Goal: Task Accomplishment & Management: Manage account settings

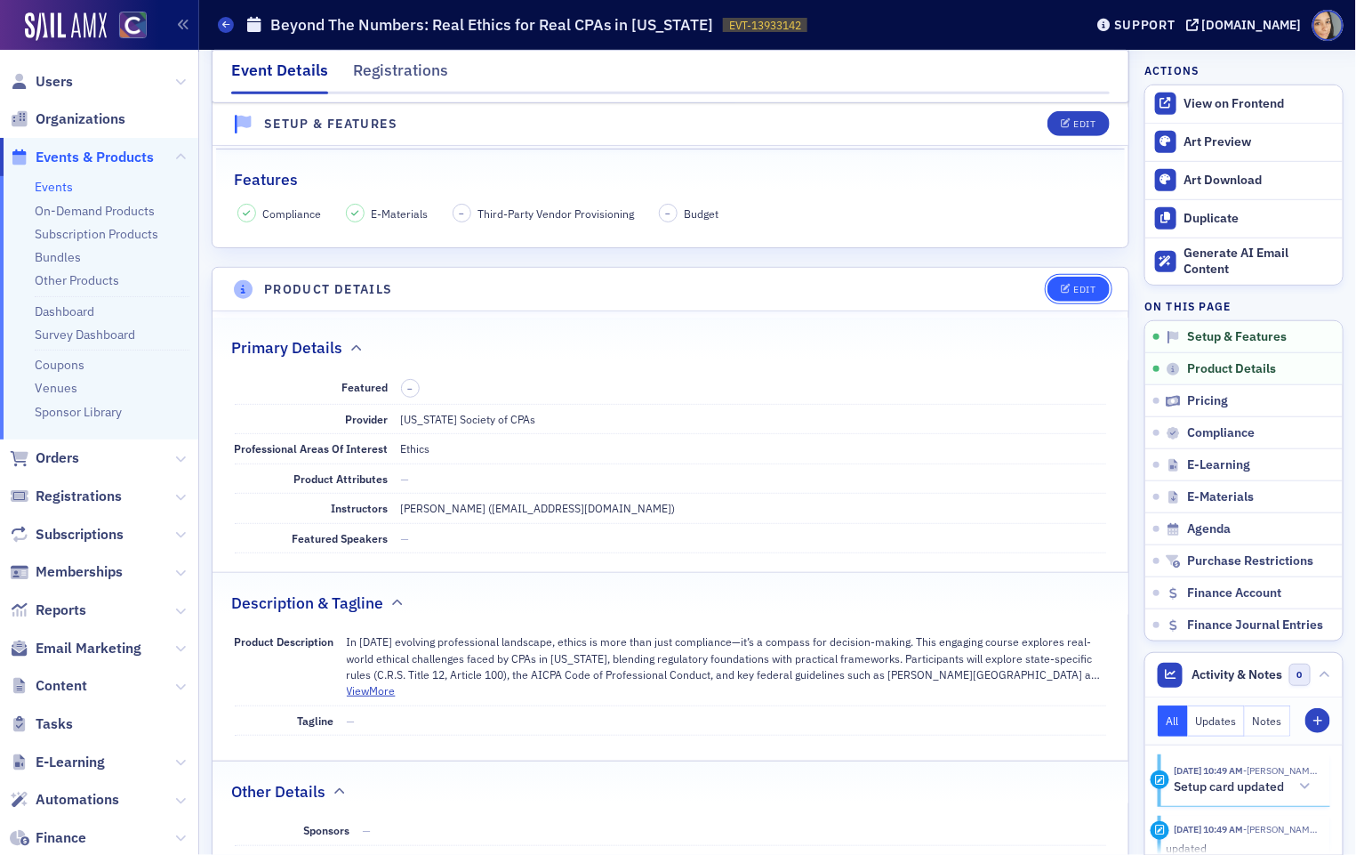
click at [1094, 289] on div "Edit" at bounding box center [1084, 290] width 22 height 10
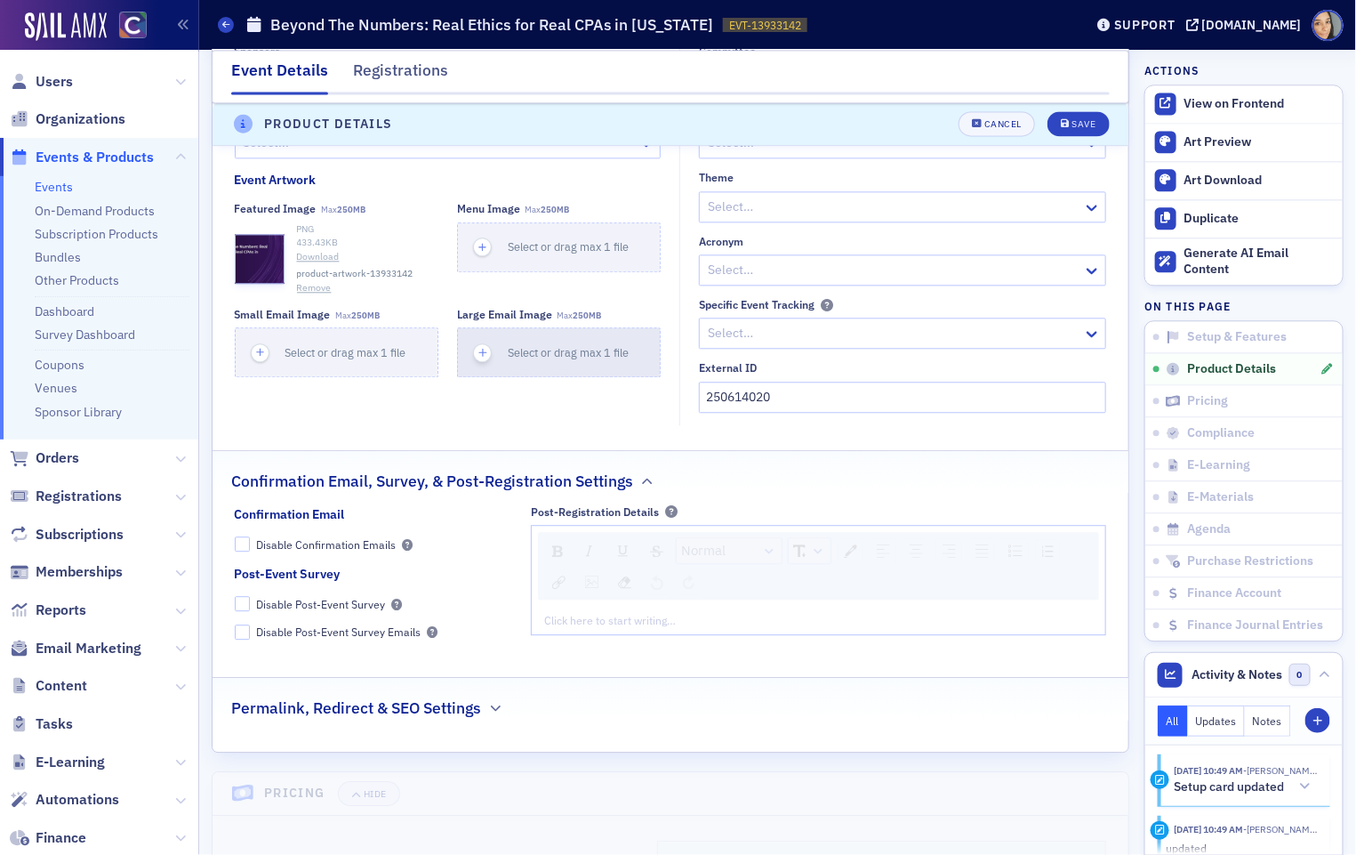
scroll to position [1435, 0]
click at [319, 282] on button "Remove" at bounding box center [314, 286] width 35 height 14
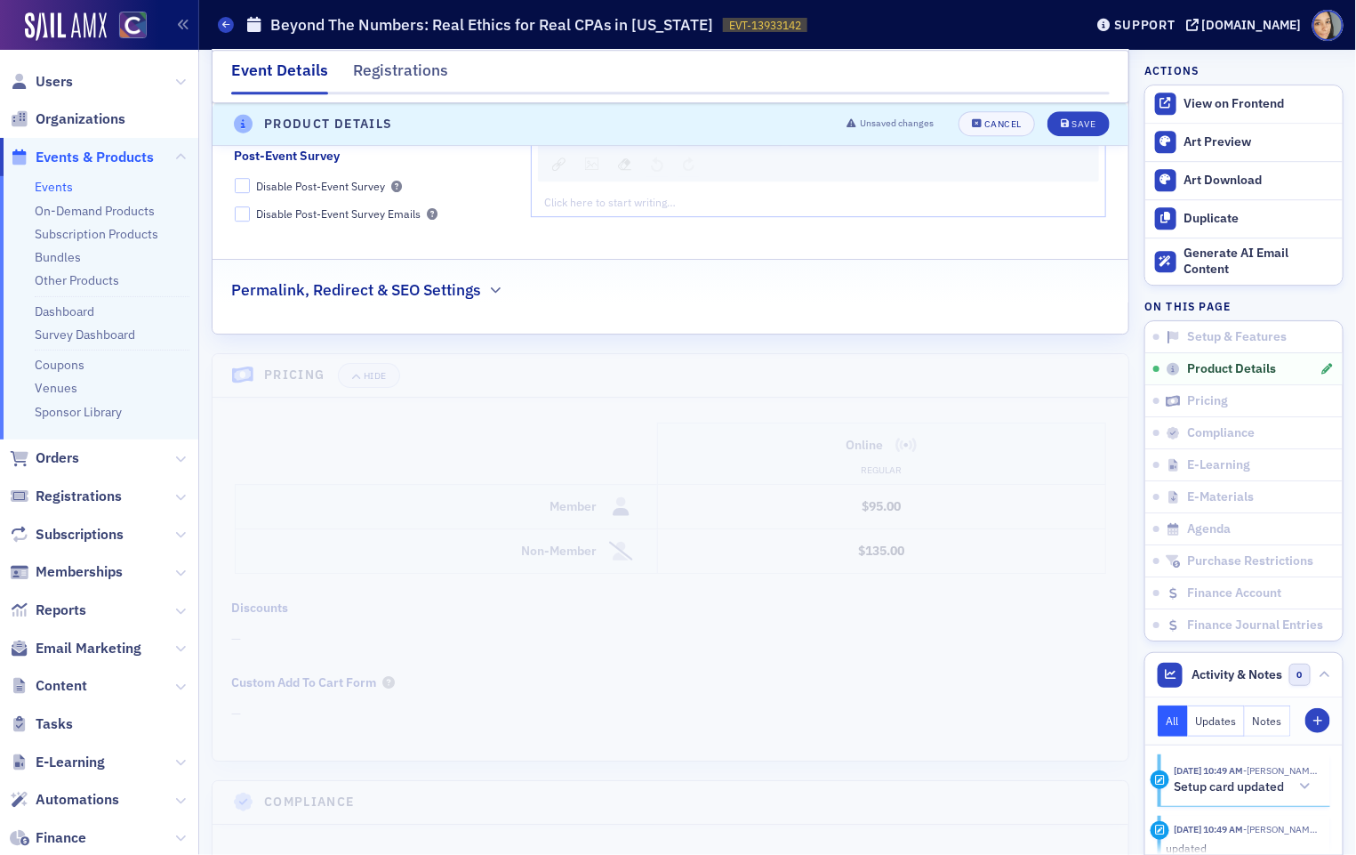
scroll to position [1873, 0]
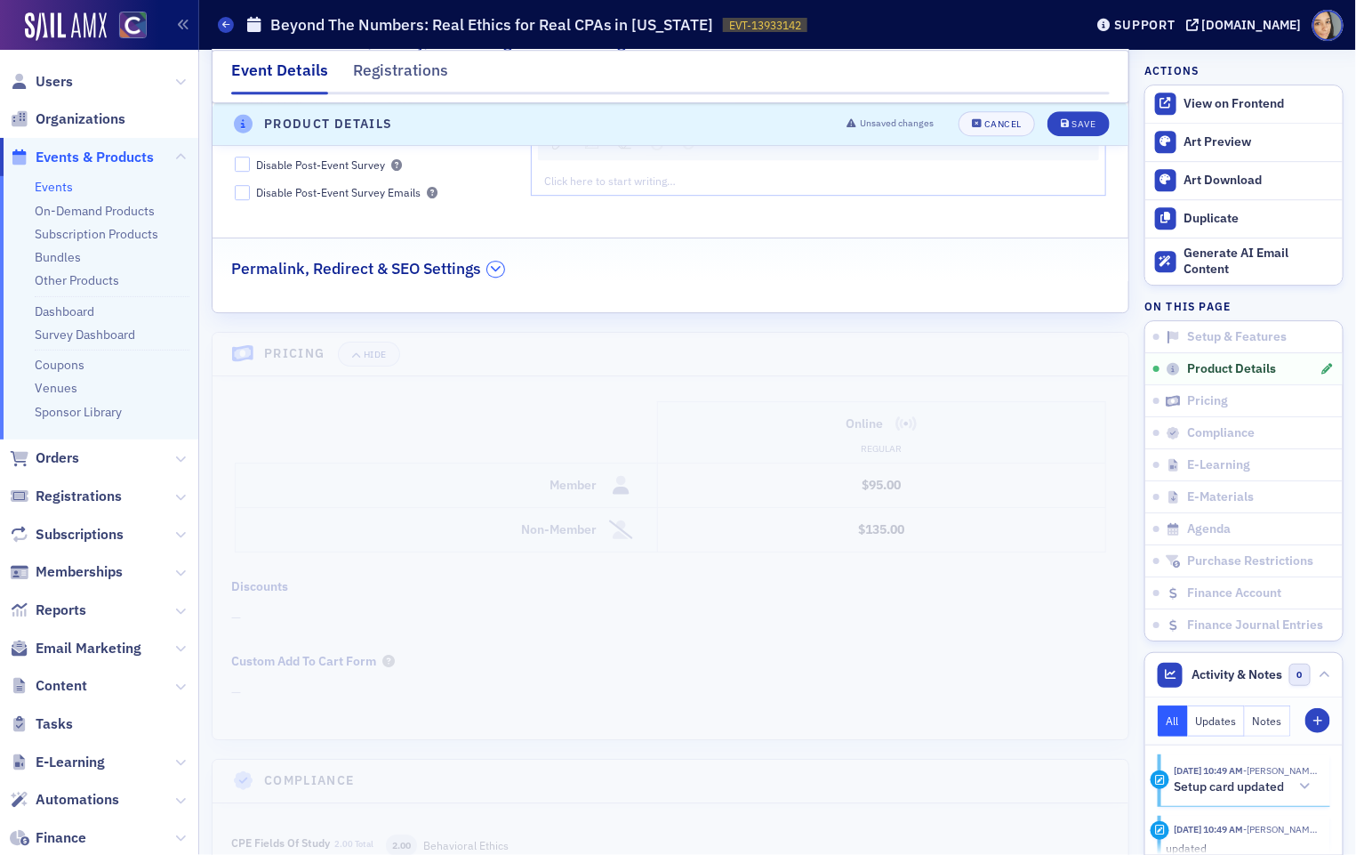
click at [492, 263] on icon "button" at bounding box center [496, 268] width 11 height 11
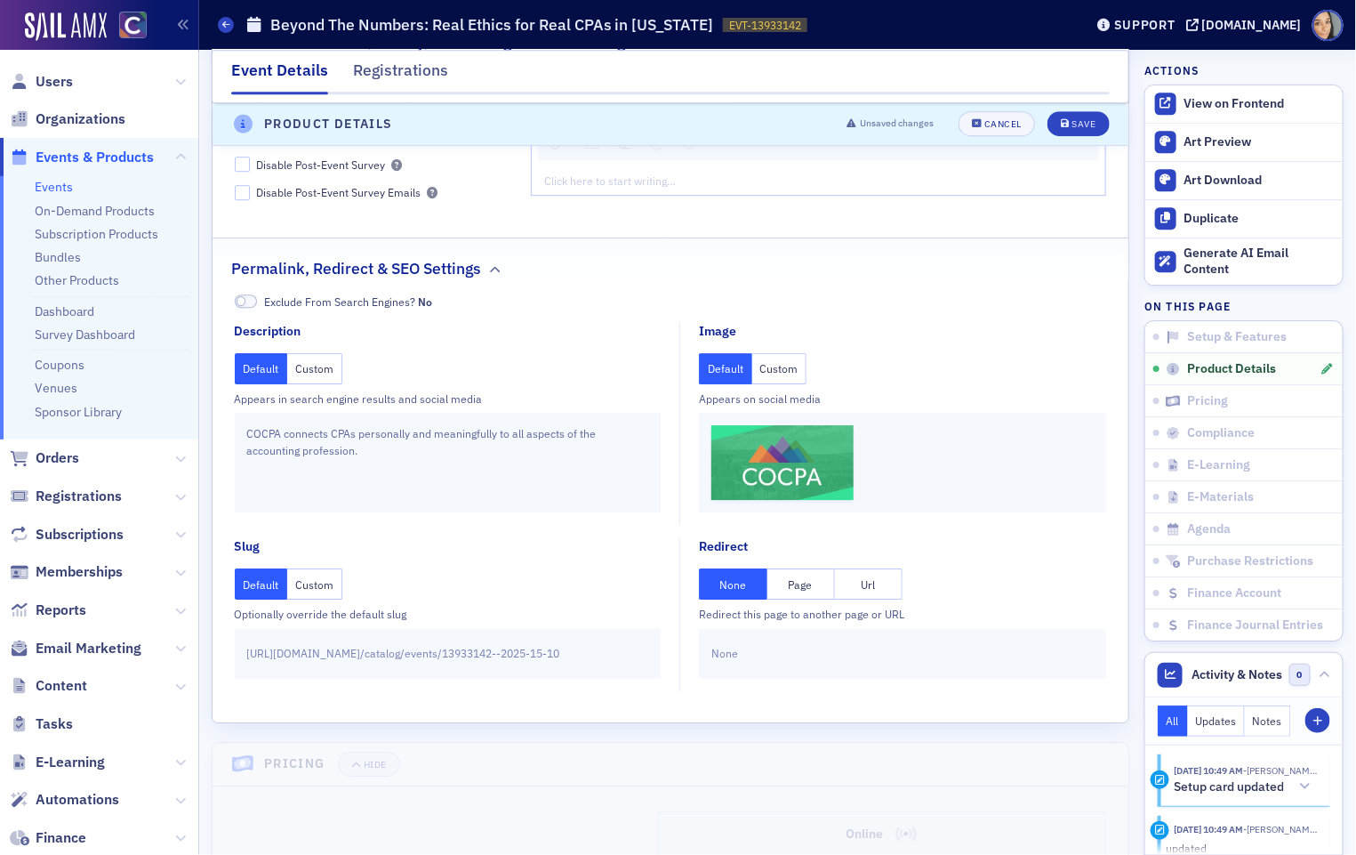
click at [786, 357] on button "Custom" at bounding box center [779, 368] width 55 height 31
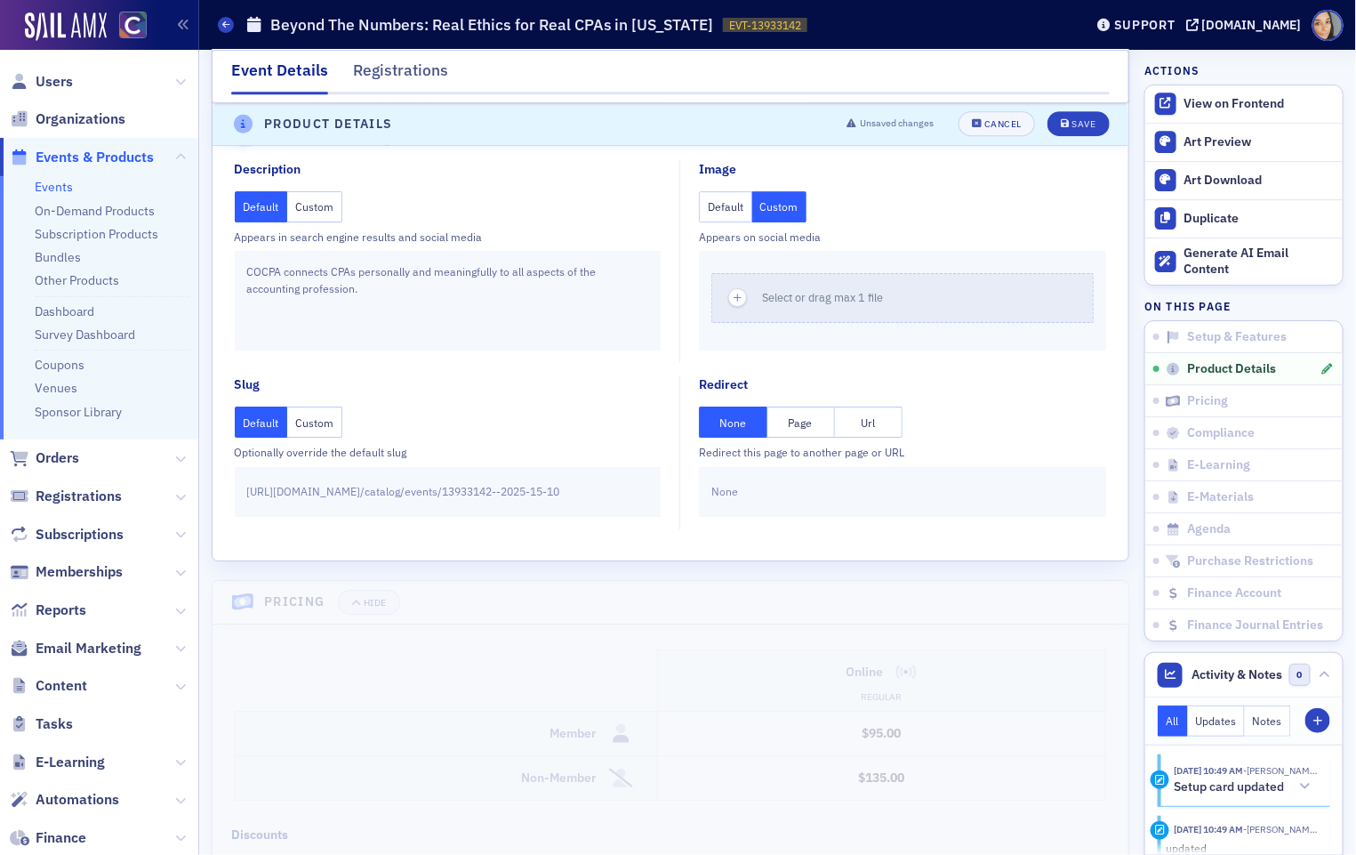
scroll to position [2023, 0]
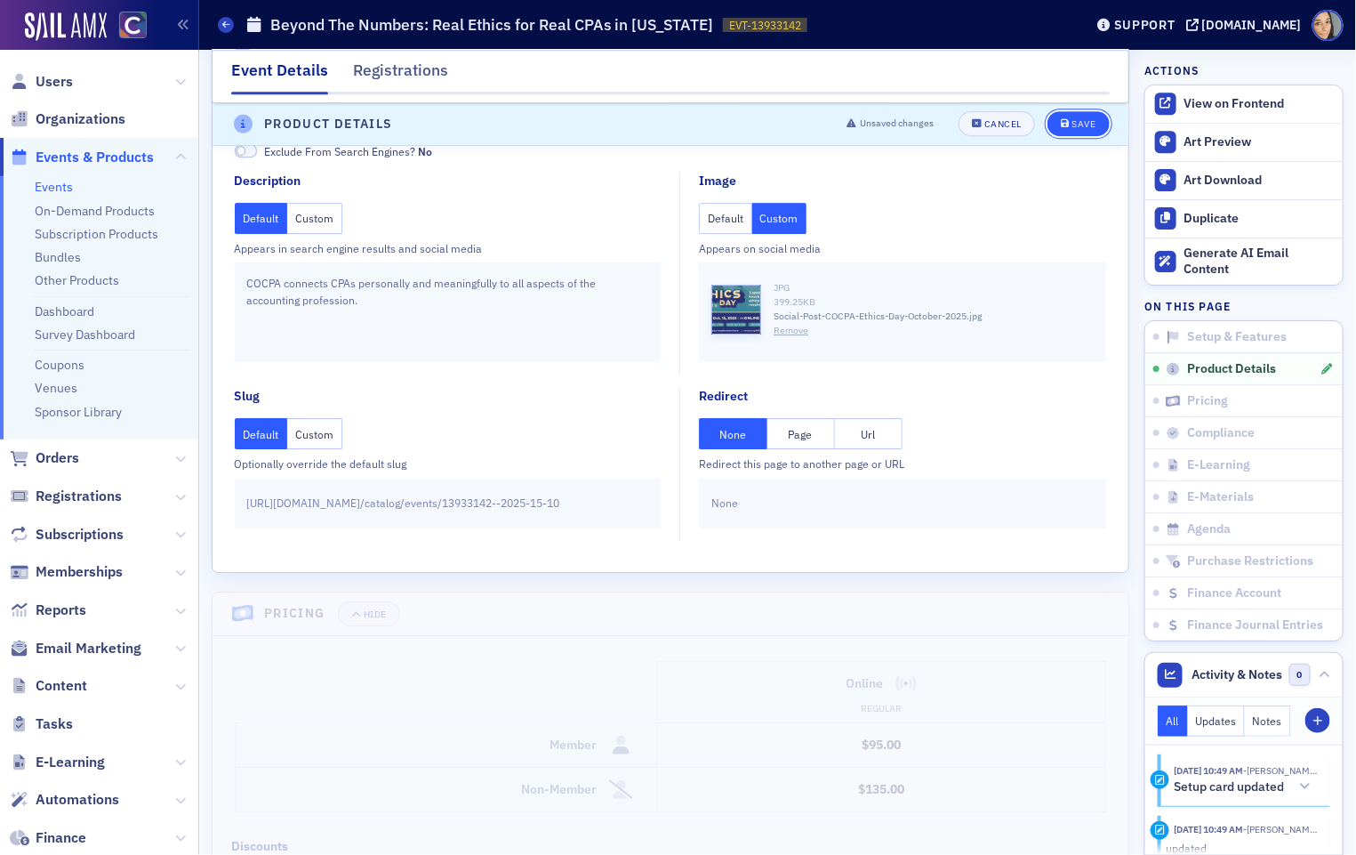
click at [1091, 132] on button "Save" at bounding box center [1077, 124] width 61 height 25
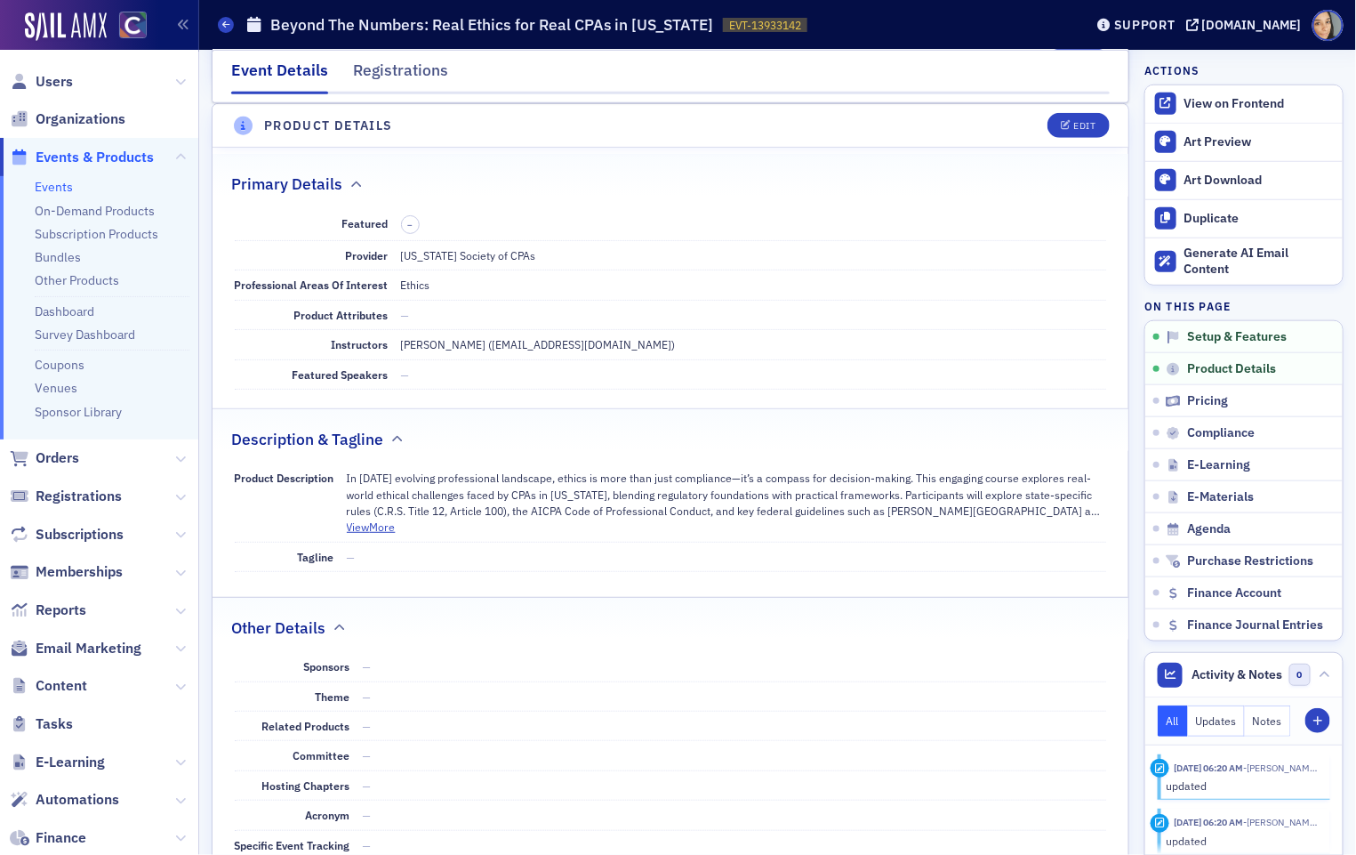
scroll to position [492, 0]
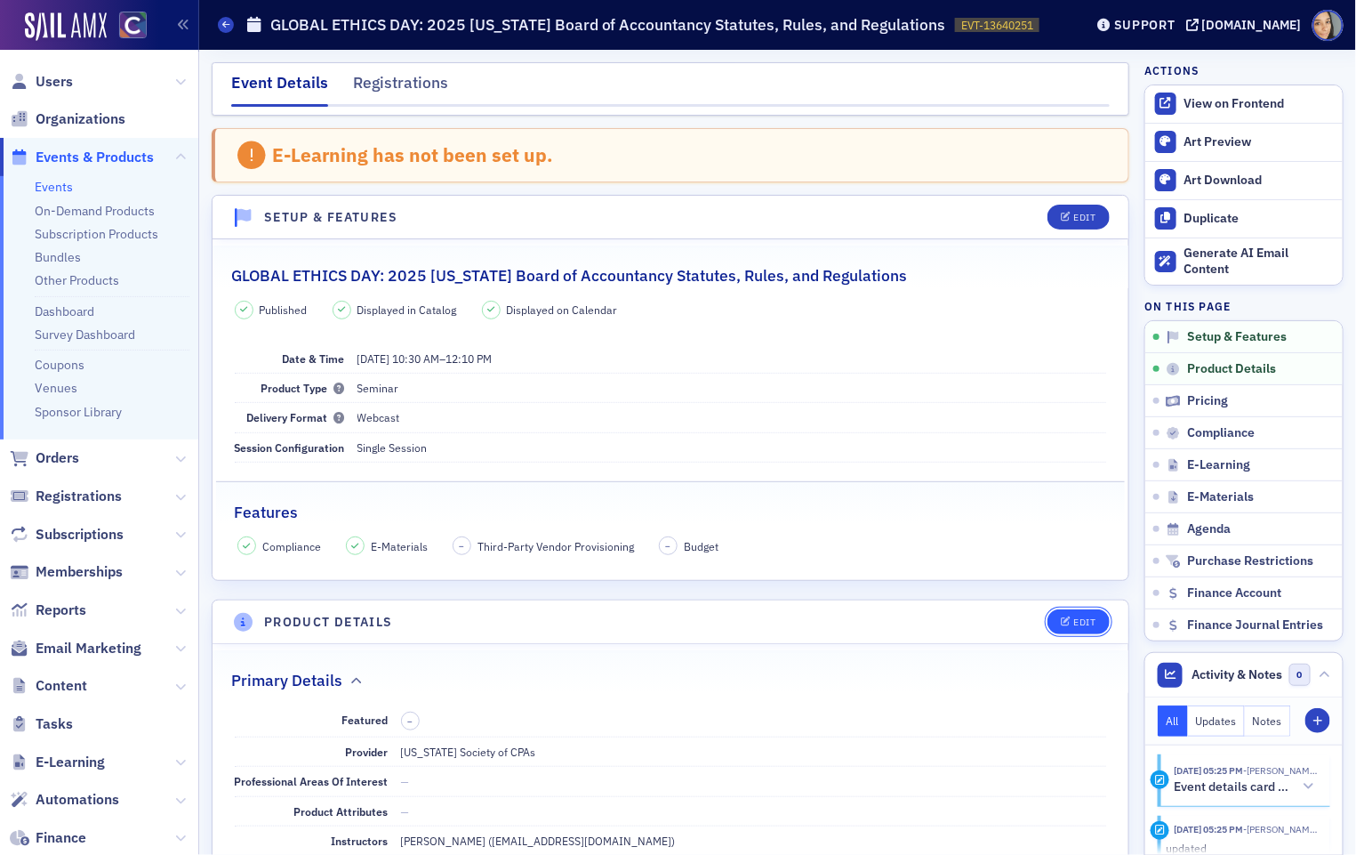
click at [1086, 621] on div "Edit" at bounding box center [1084, 622] width 22 height 10
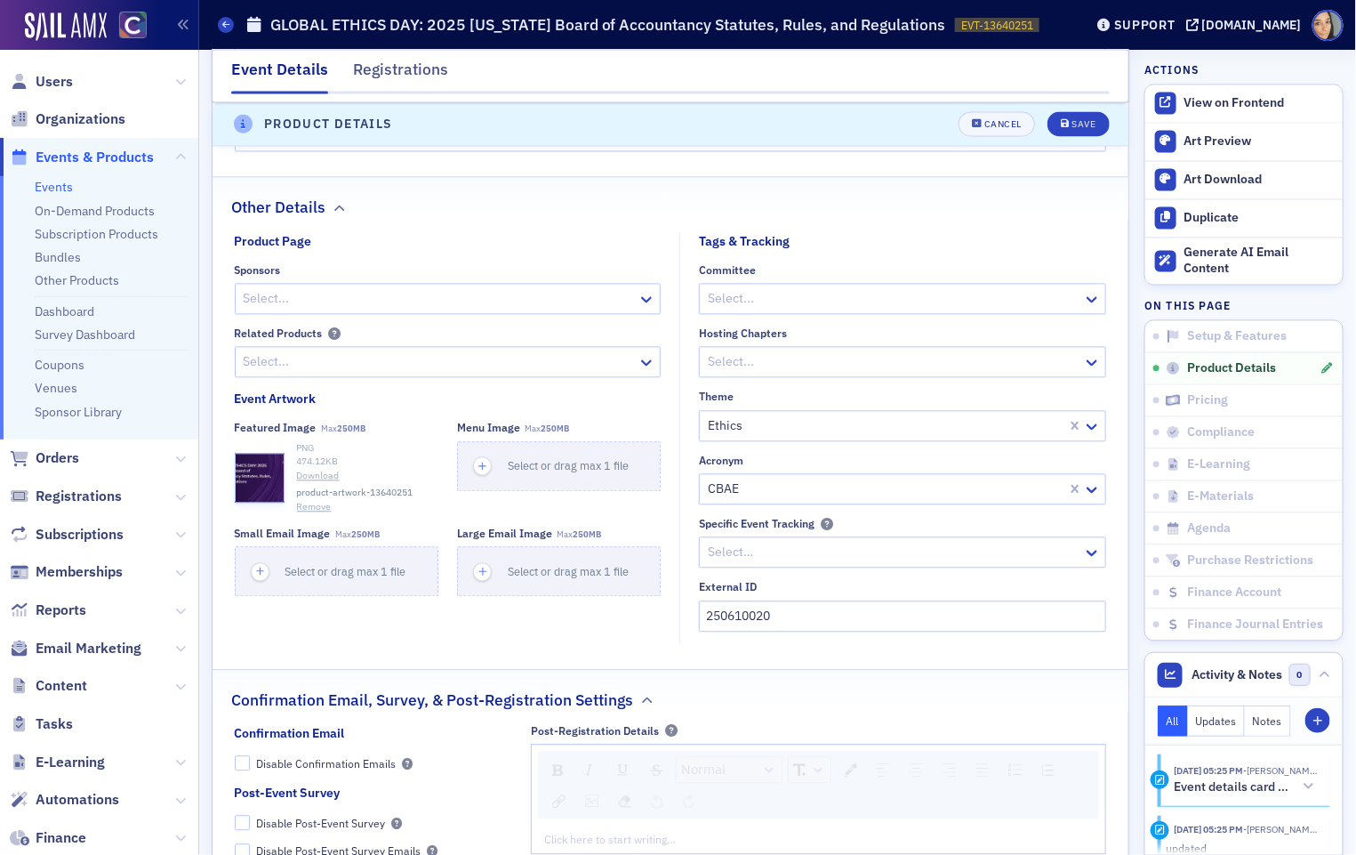
scroll to position [1219, 0]
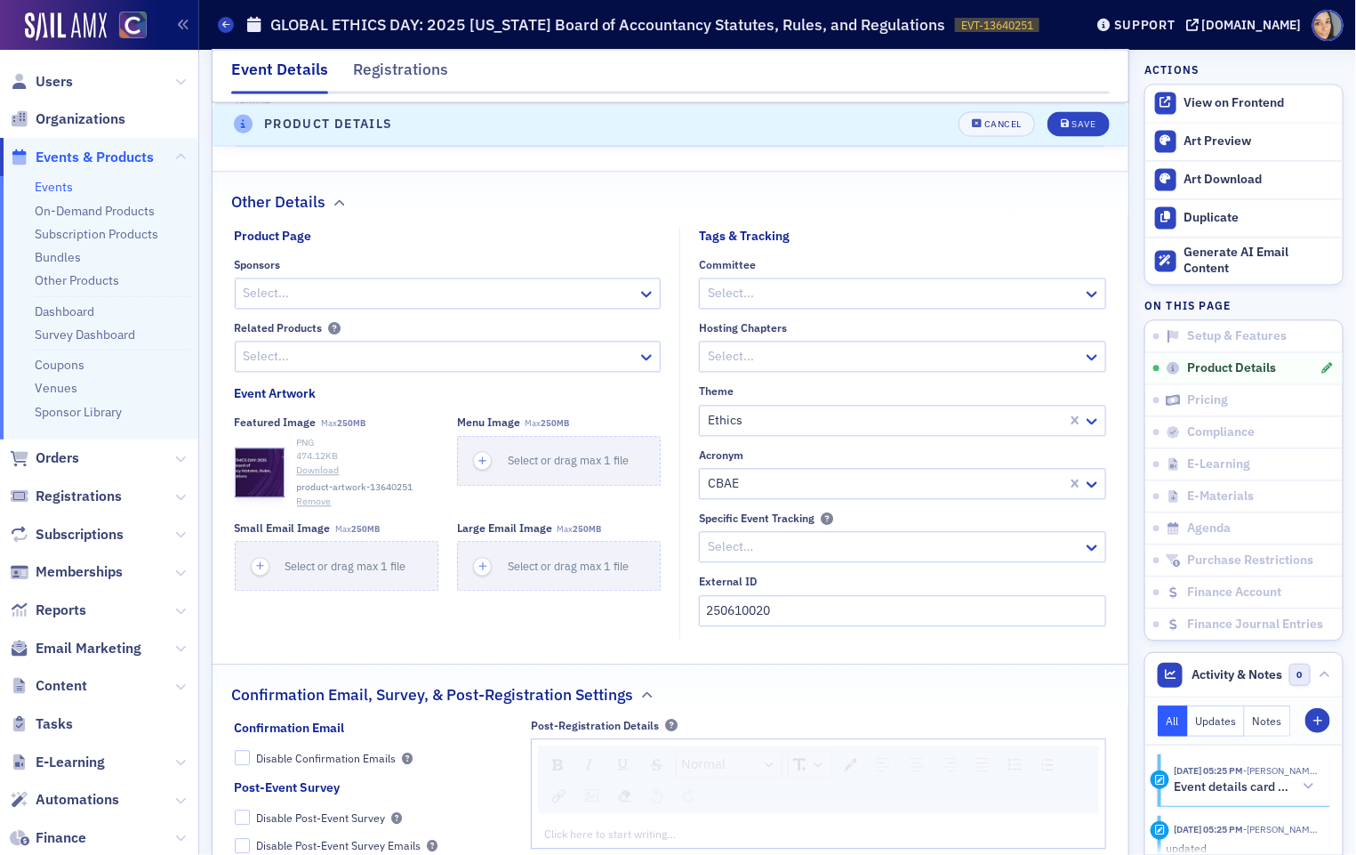
click at [311, 497] on button "Remove" at bounding box center [314, 502] width 35 height 14
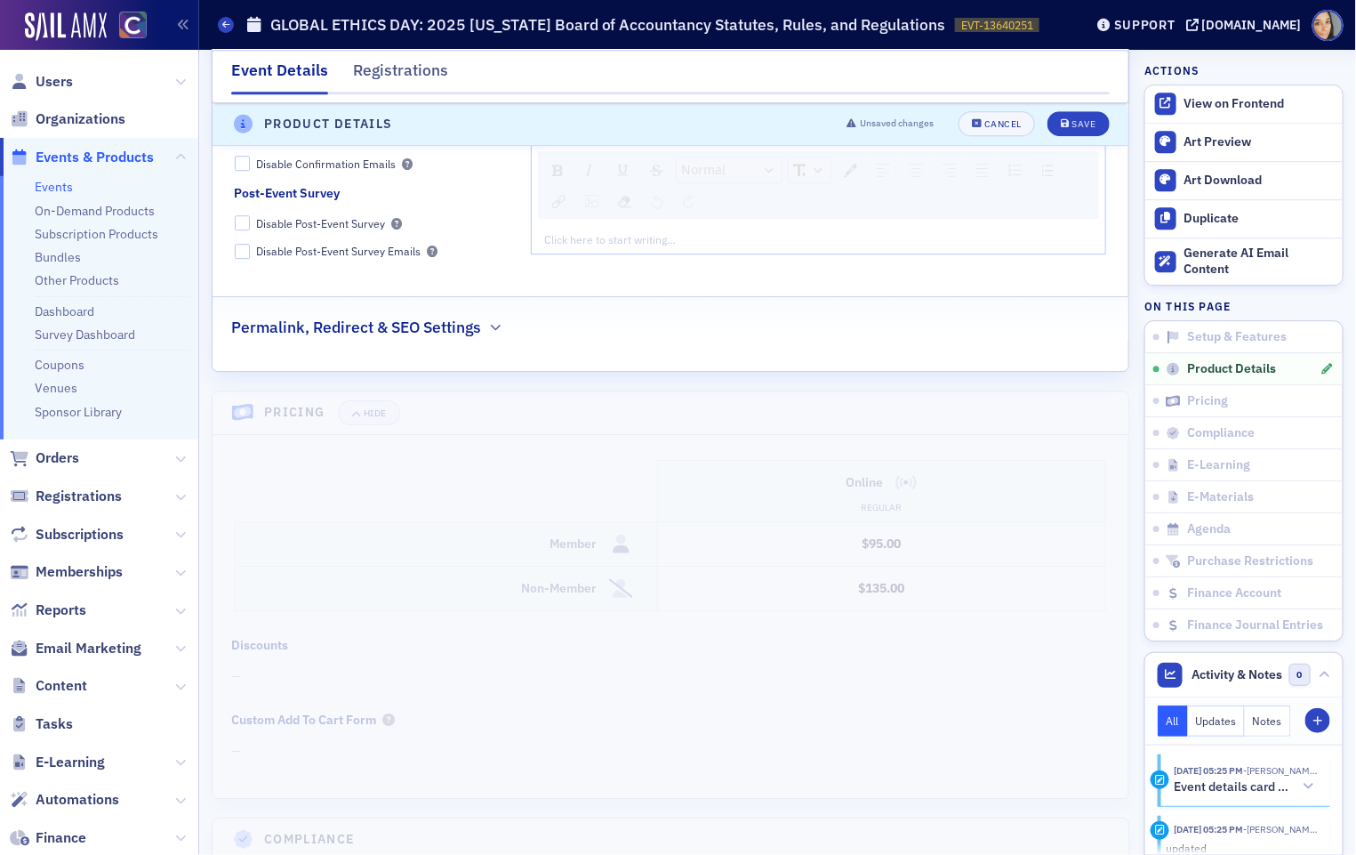
scroll to position [1817, 0]
click at [490, 328] on fieldset "Permalink, Redirect & SEO Settings" at bounding box center [671, 317] width 916 height 49
click at [490, 317] on button "button" at bounding box center [495, 325] width 17 height 16
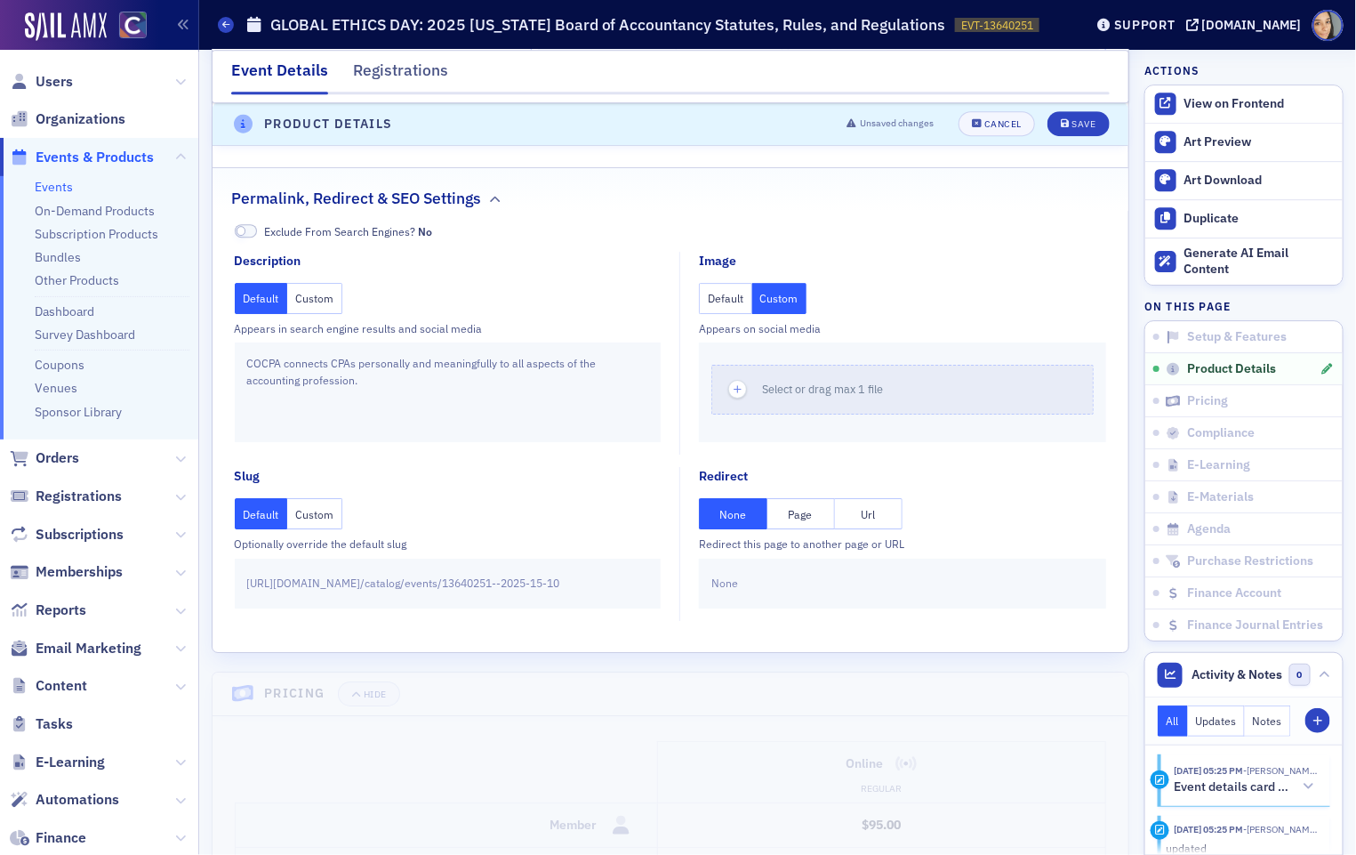
click at [786, 289] on button "Custom" at bounding box center [779, 298] width 55 height 31
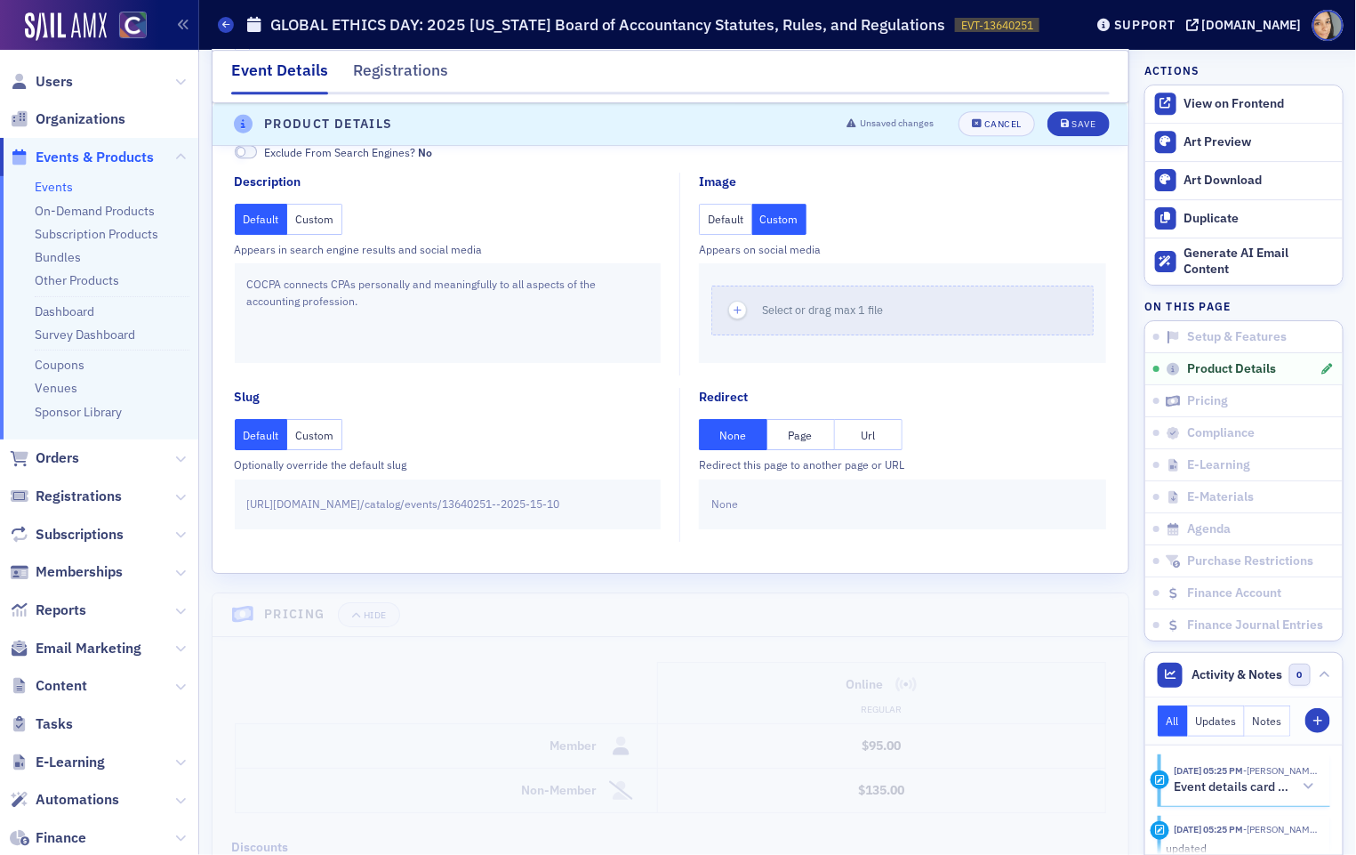
scroll to position [2040, 0]
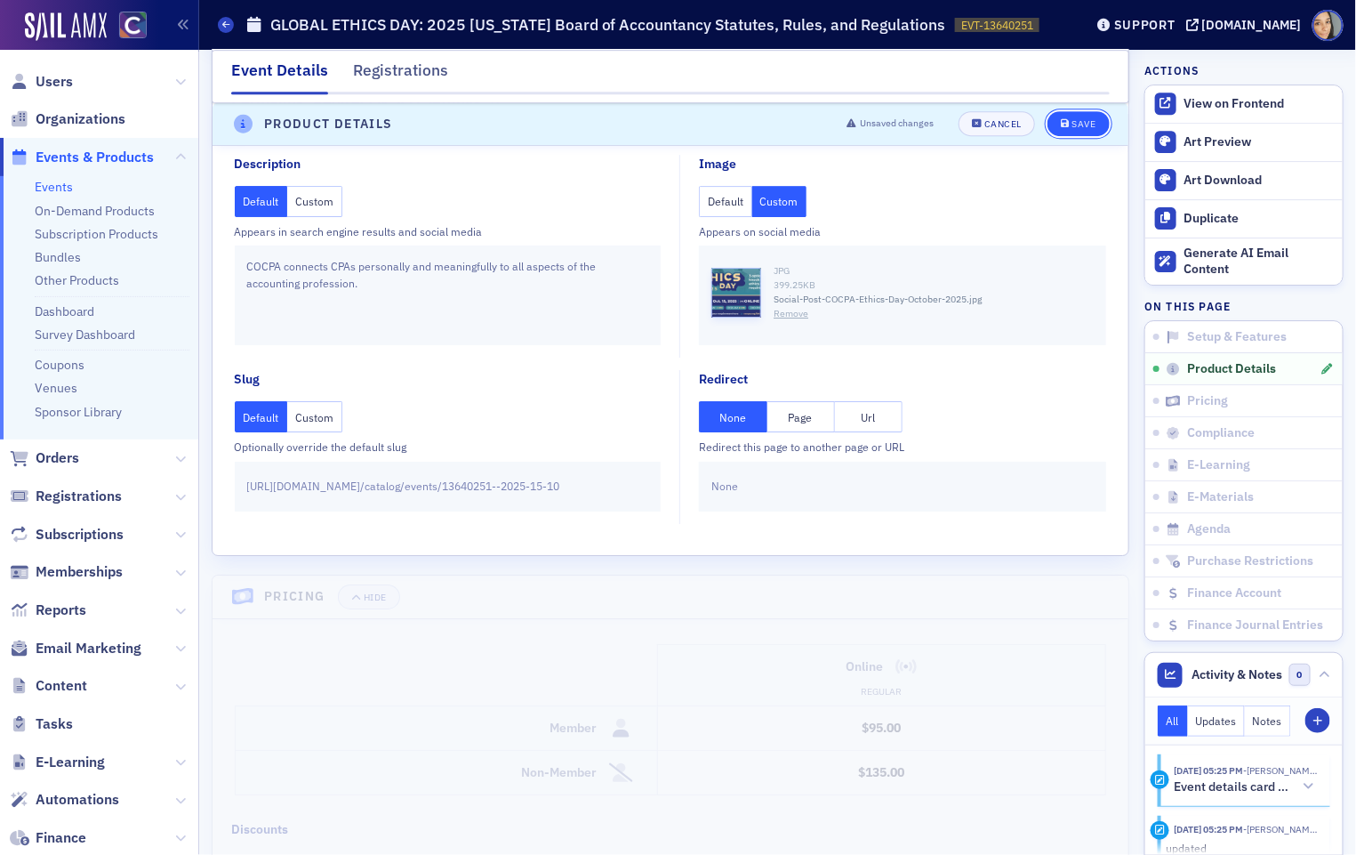
click at [1073, 130] on button "Save" at bounding box center [1077, 124] width 61 height 25
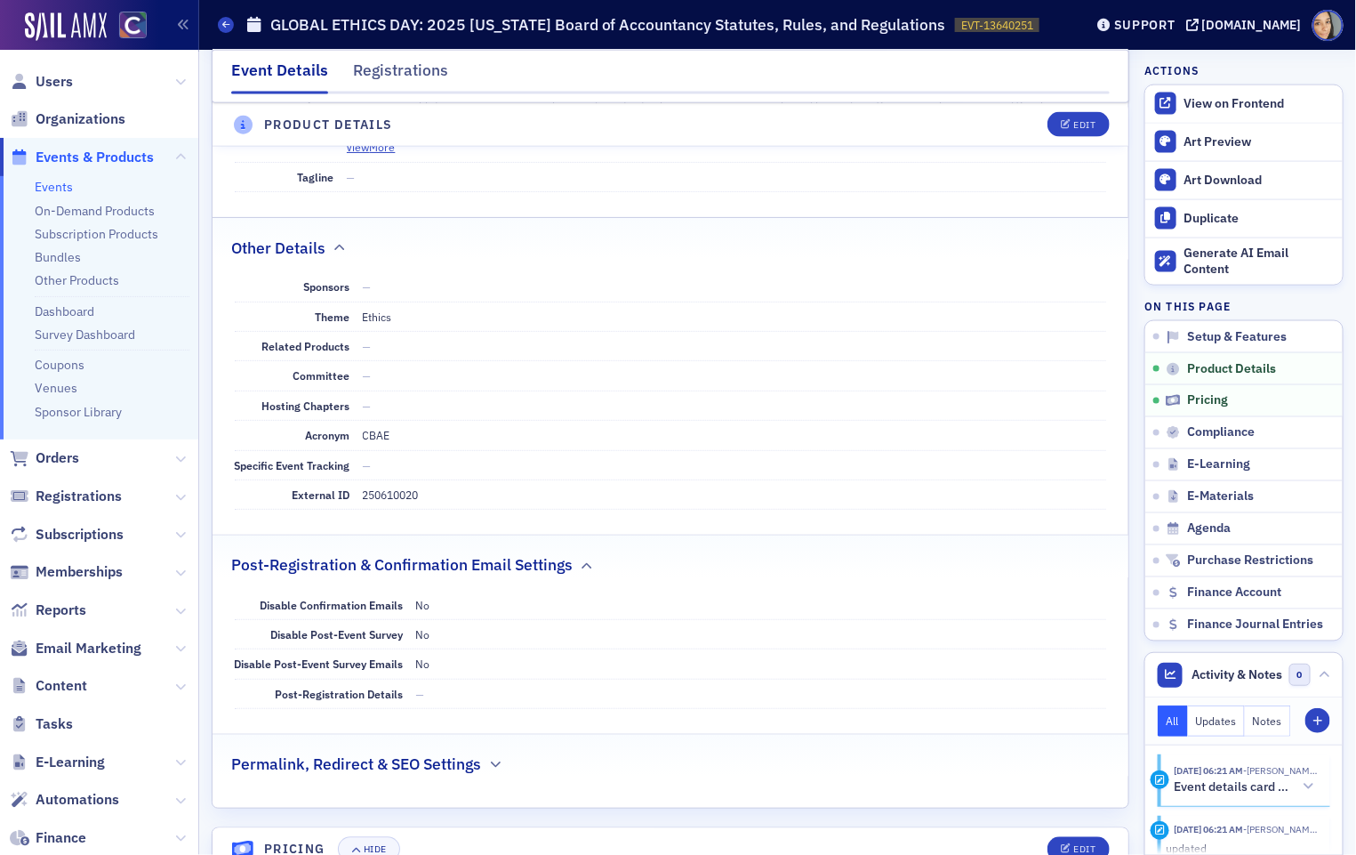
scroll to position [896, 0]
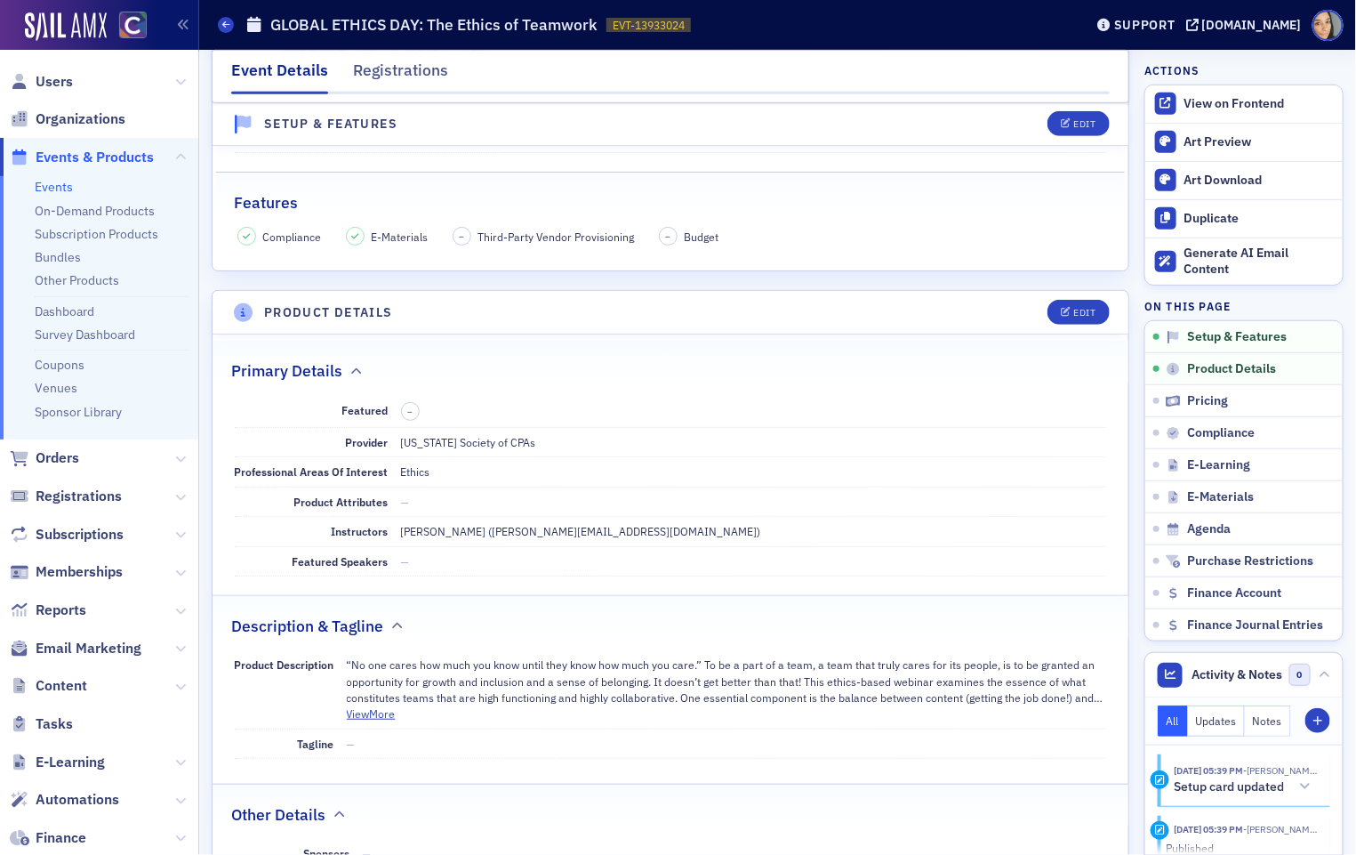
scroll to position [325, 0]
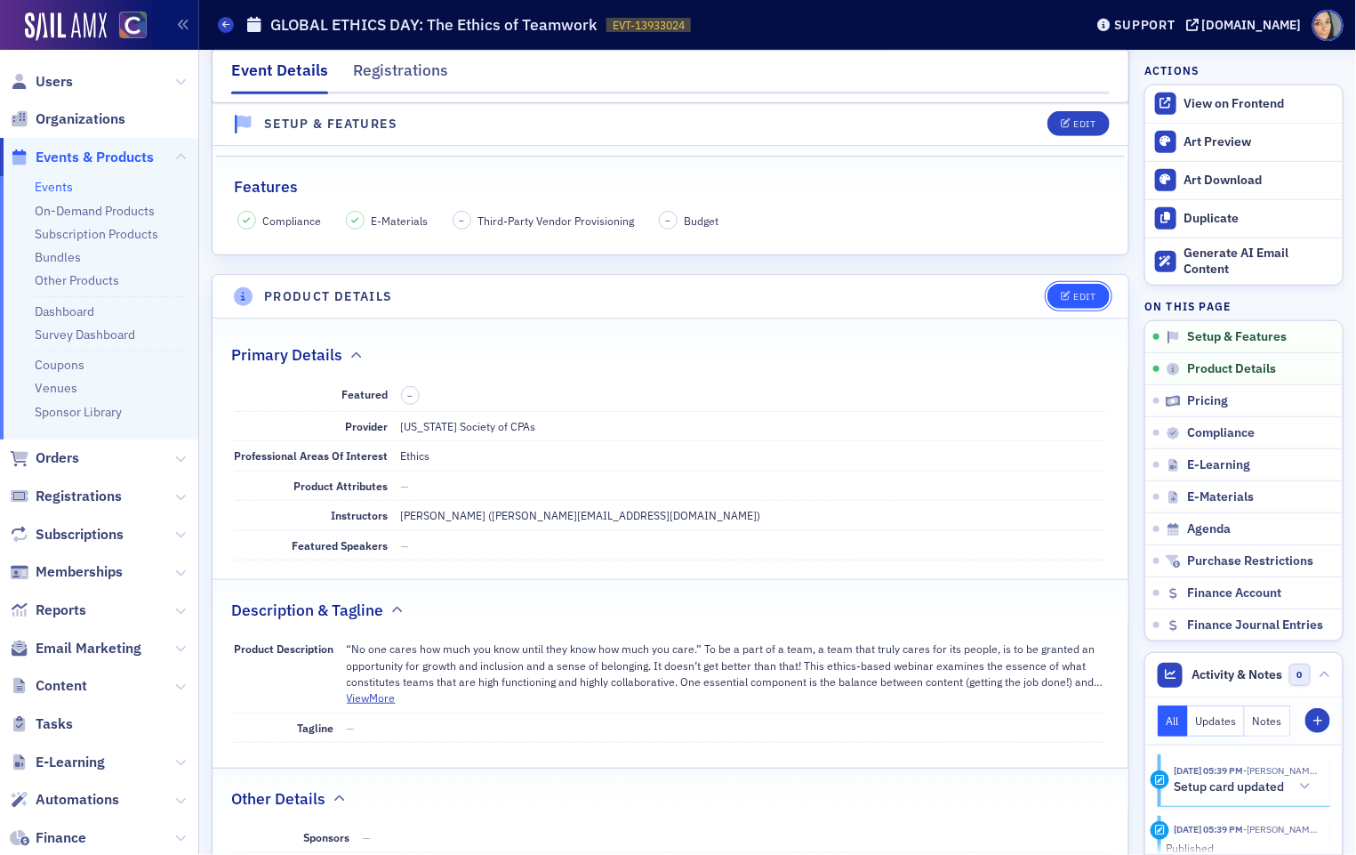
click at [1076, 292] on div "Edit" at bounding box center [1084, 297] width 22 height 10
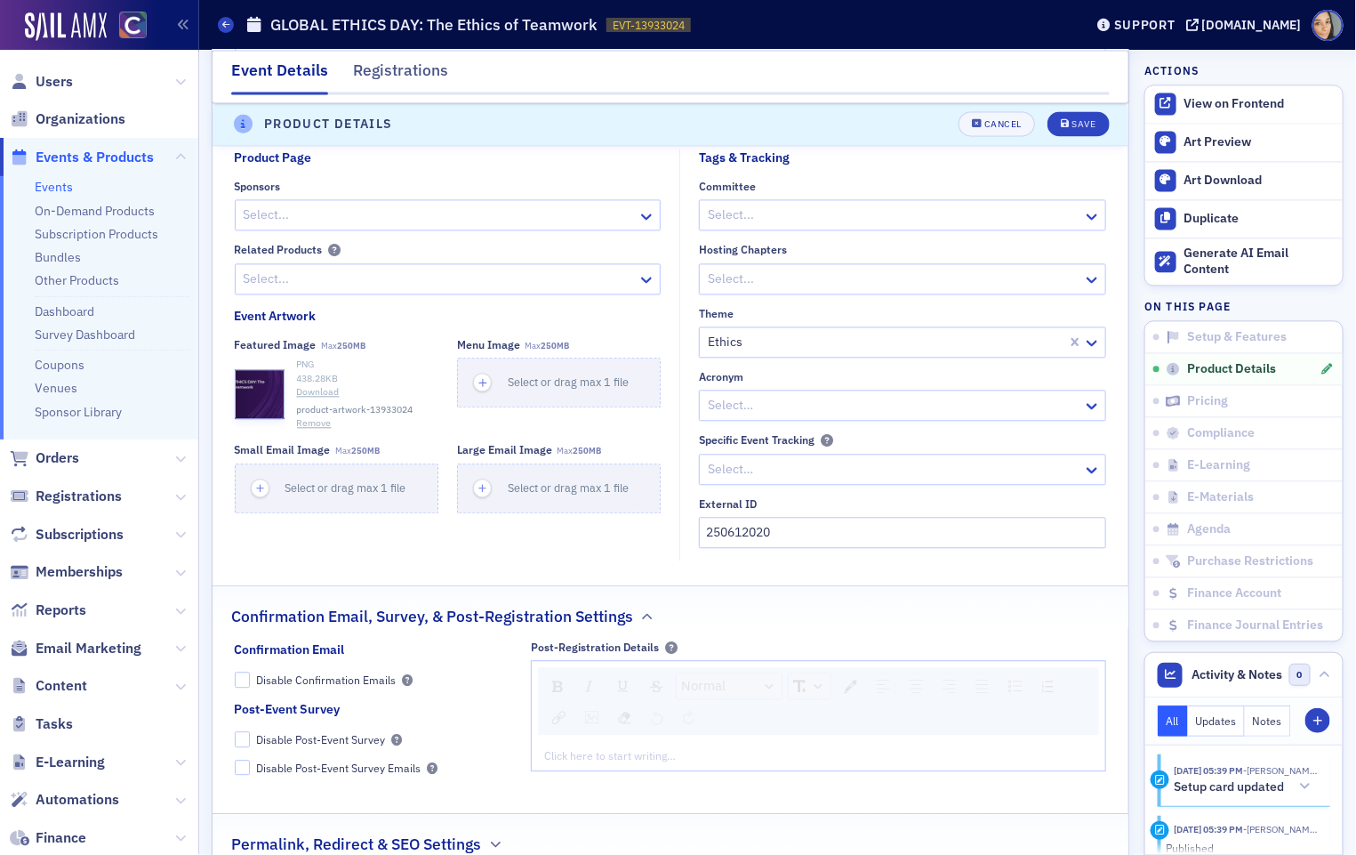
scroll to position [1438, 0]
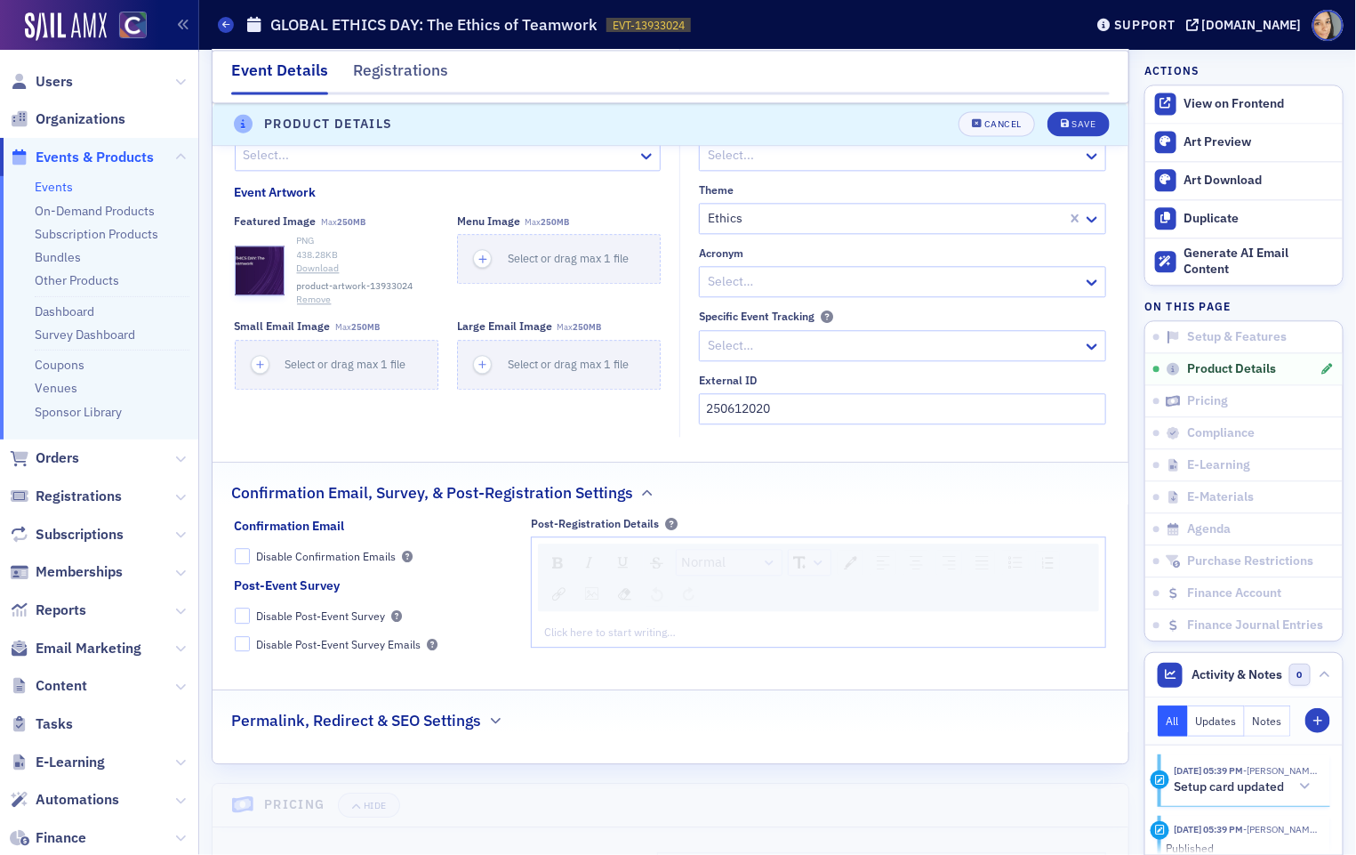
click at [319, 293] on button "Remove" at bounding box center [314, 300] width 35 height 14
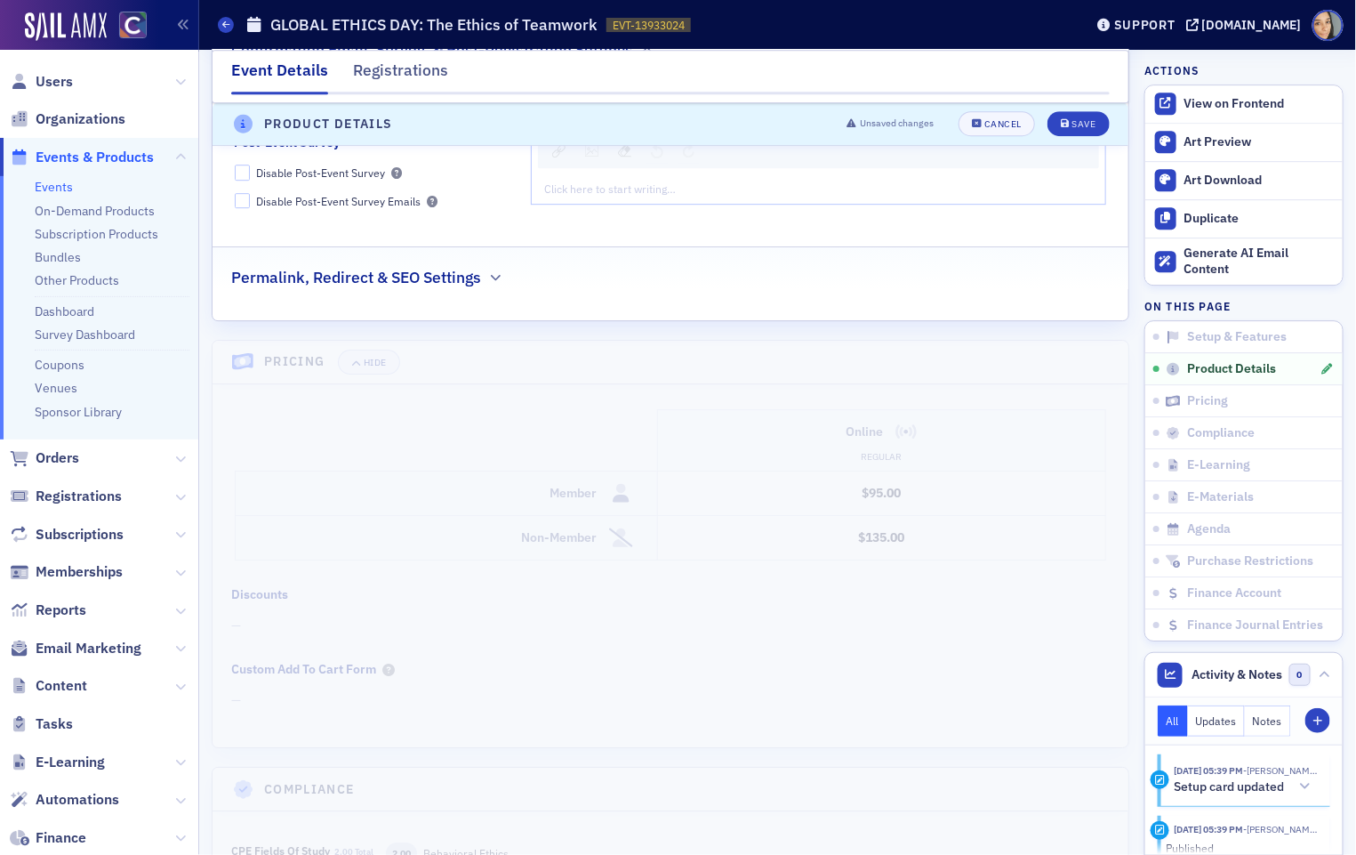
scroll to position [1882, 0]
click at [481, 272] on div "Permalink, Redirect & SEO Settings" at bounding box center [670, 266] width 879 height 42
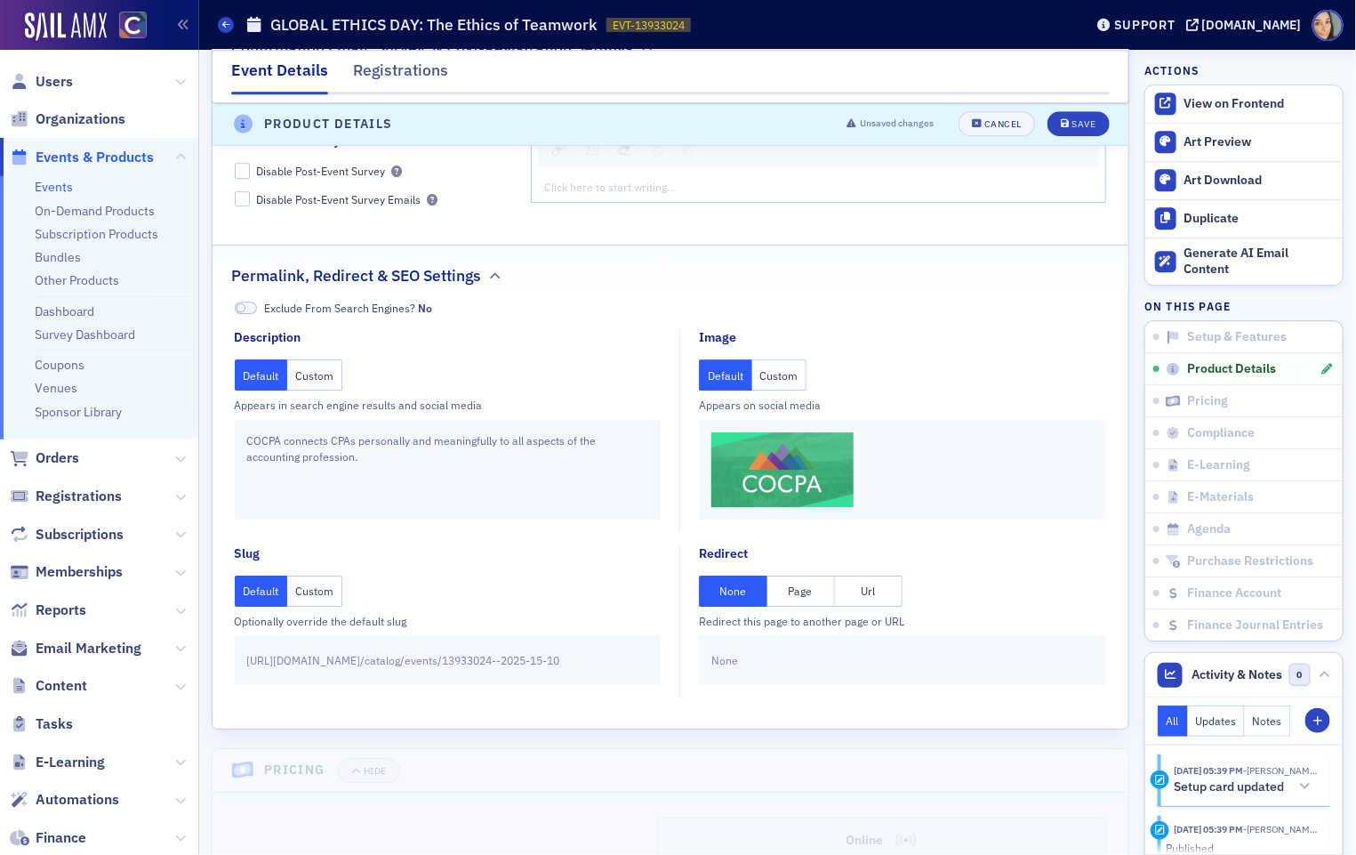
click at [793, 381] on div "Default Custom Appears on social media" at bounding box center [902, 385] width 407 height 53
click at [790, 374] on button "Custom" at bounding box center [779, 374] width 55 height 31
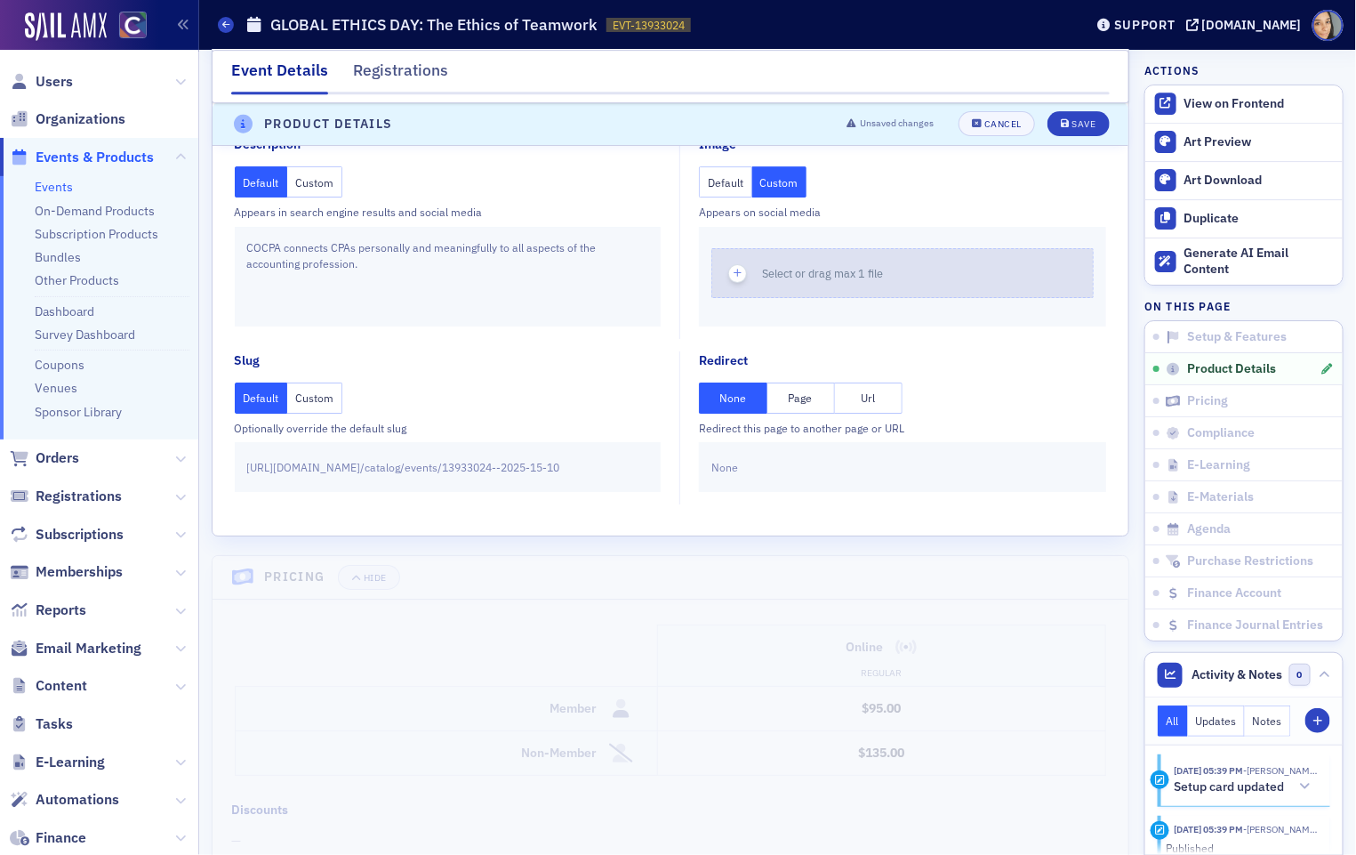
scroll to position [2094, 0]
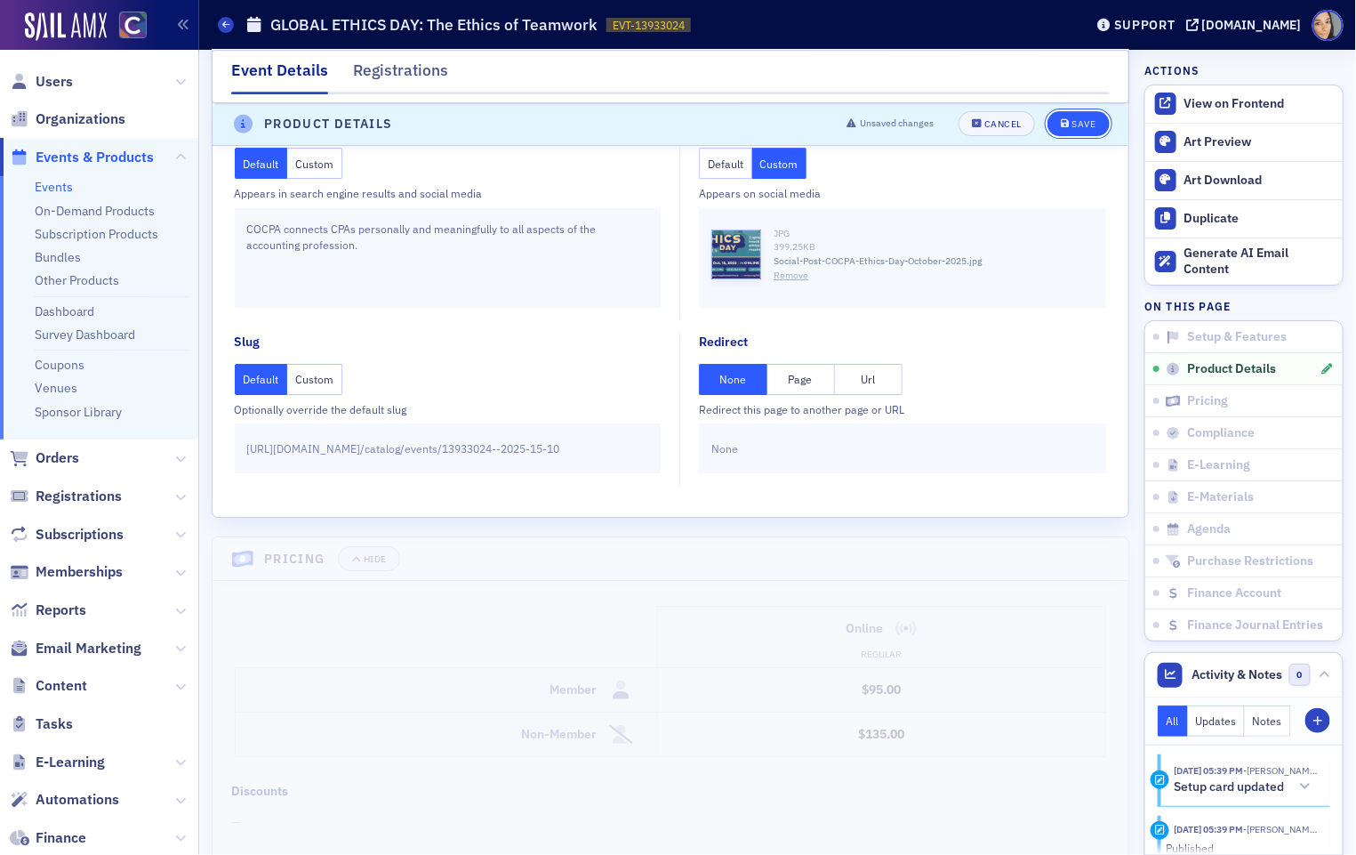
click at [1086, 129] on div "Save" at bounding box center [1083, 125] width 24 height 10
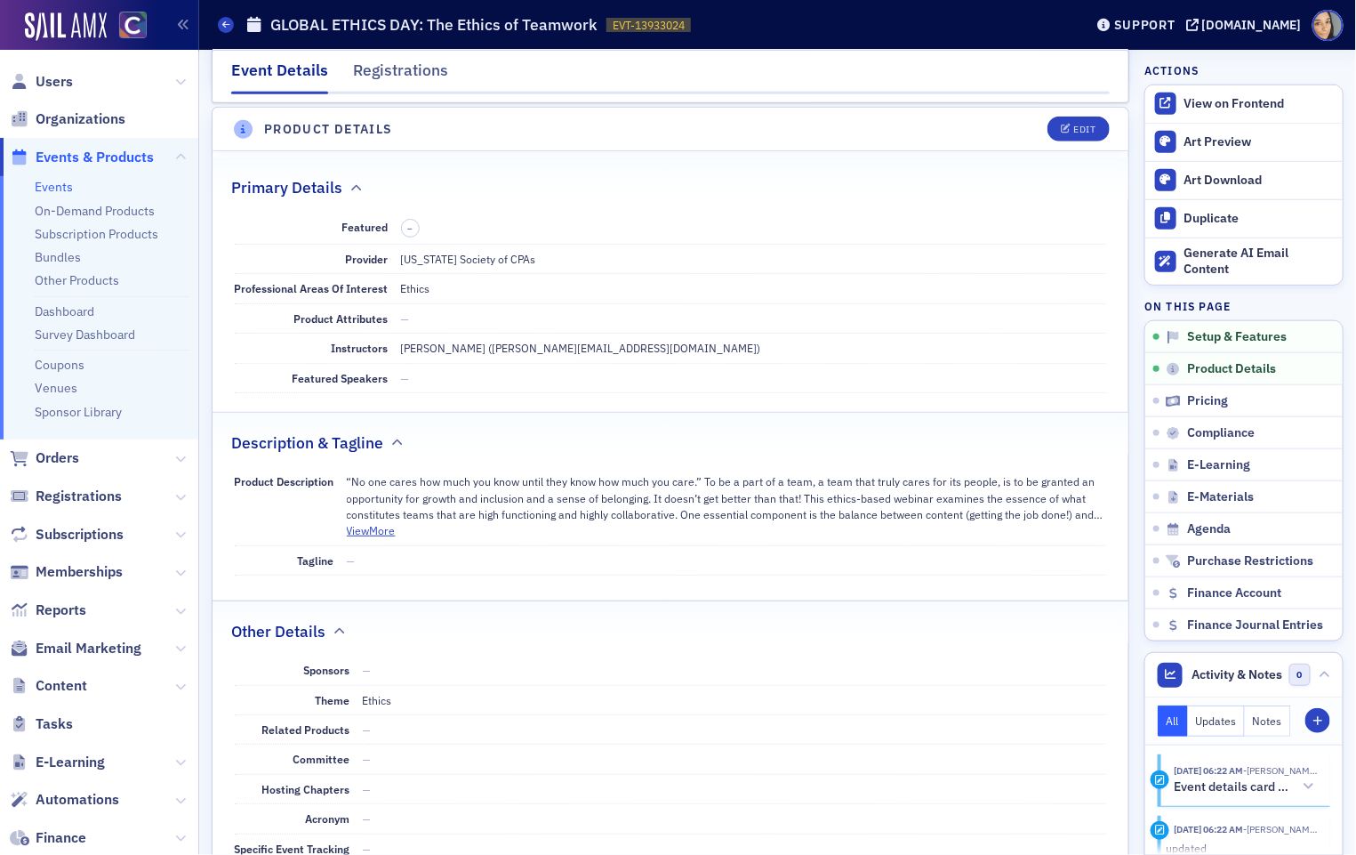
scroll to position [492, 0]
click at [1193, 97] on div "View on Frontend" at bounding box center [1258, 104] width 149 height 16
